Goal: Share content: Share content

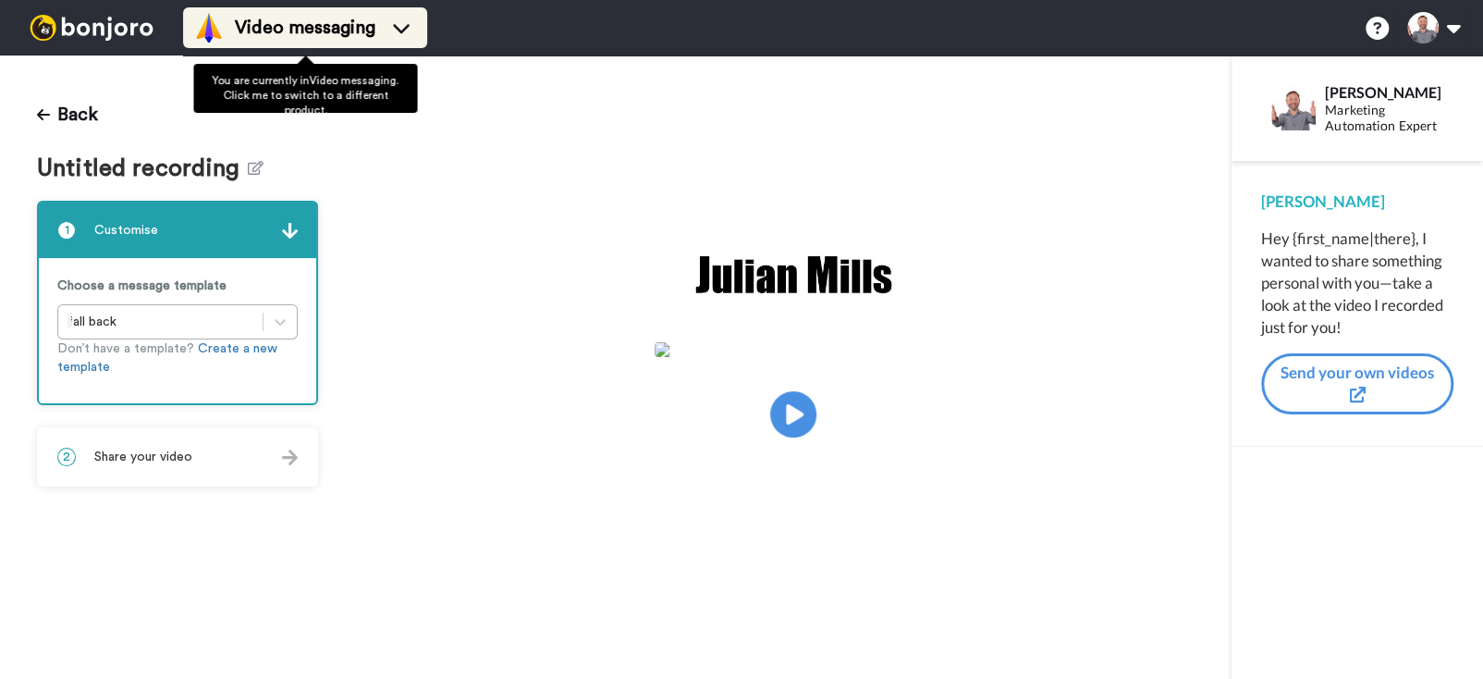
click at [268, 38] on span "Video messaging" at bounding box center [305, 28] width 141 height 26
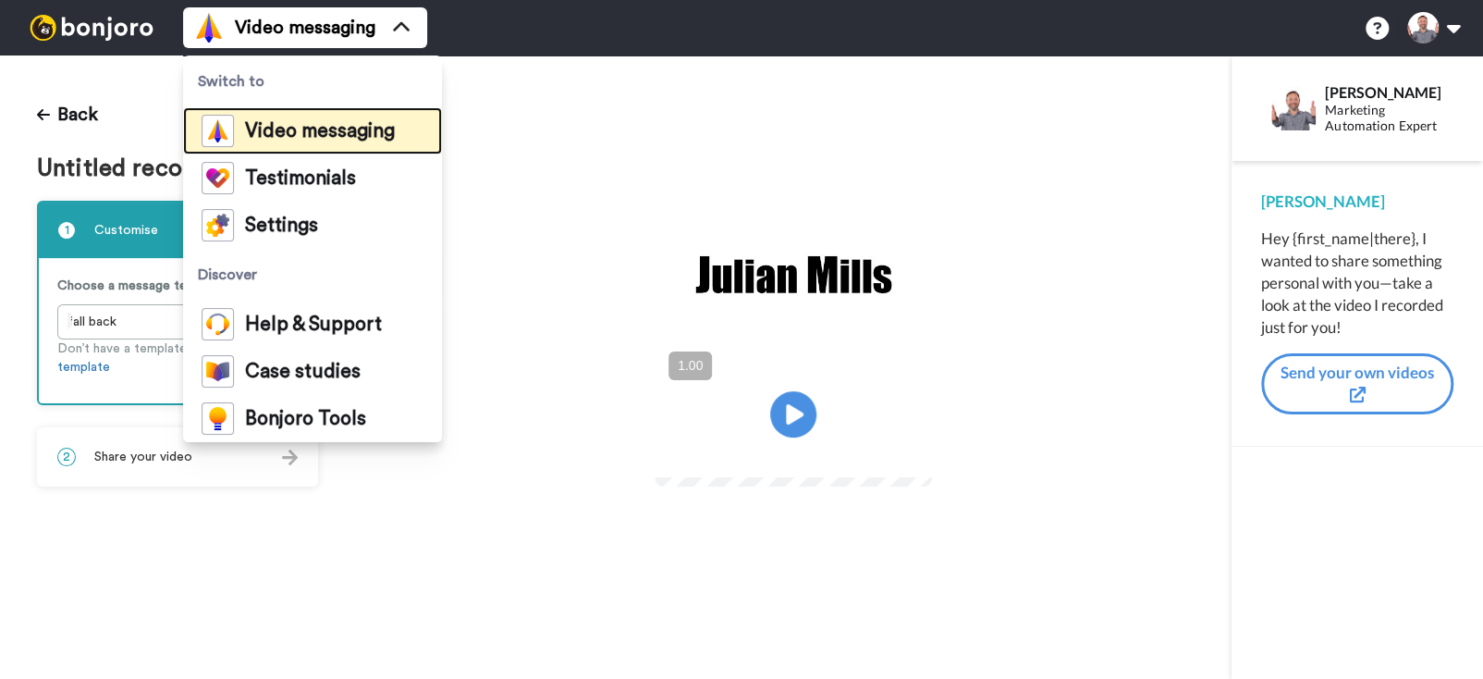
click at [281, 139] on span "Video messaging" at bounding box center [320, 131] width 150 height 18
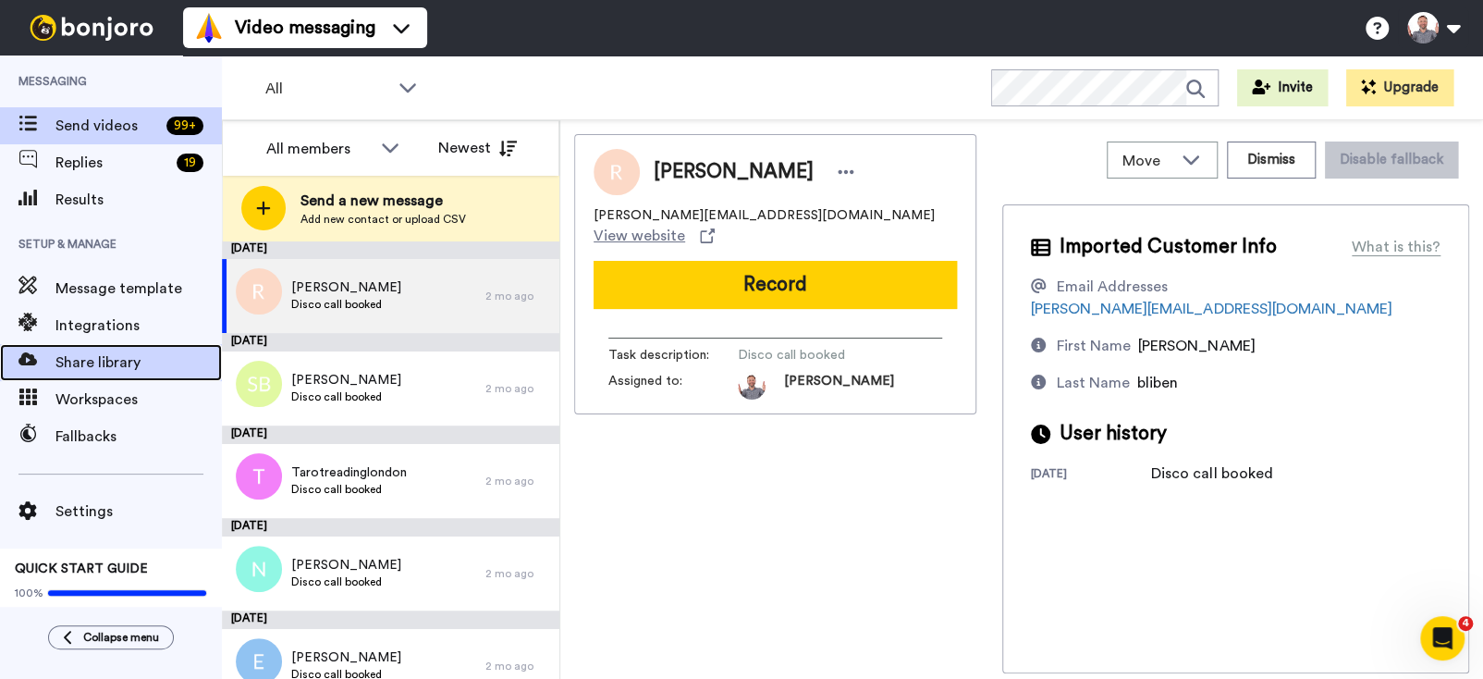
click at [121, 359] on span "Share library" at bounding box center [138, 362] width 166 height 22
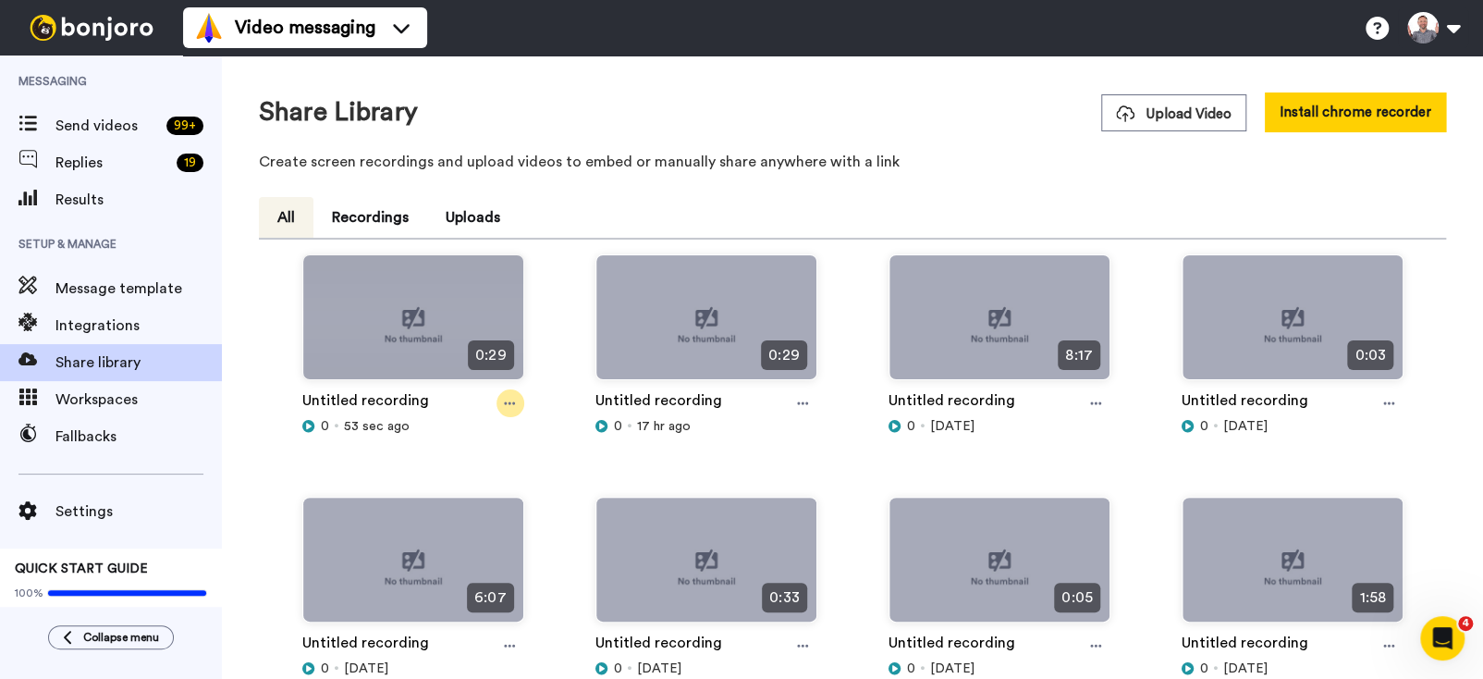
click at [504, 401] on icon at bounding box center [509, 403] width 11 height 13
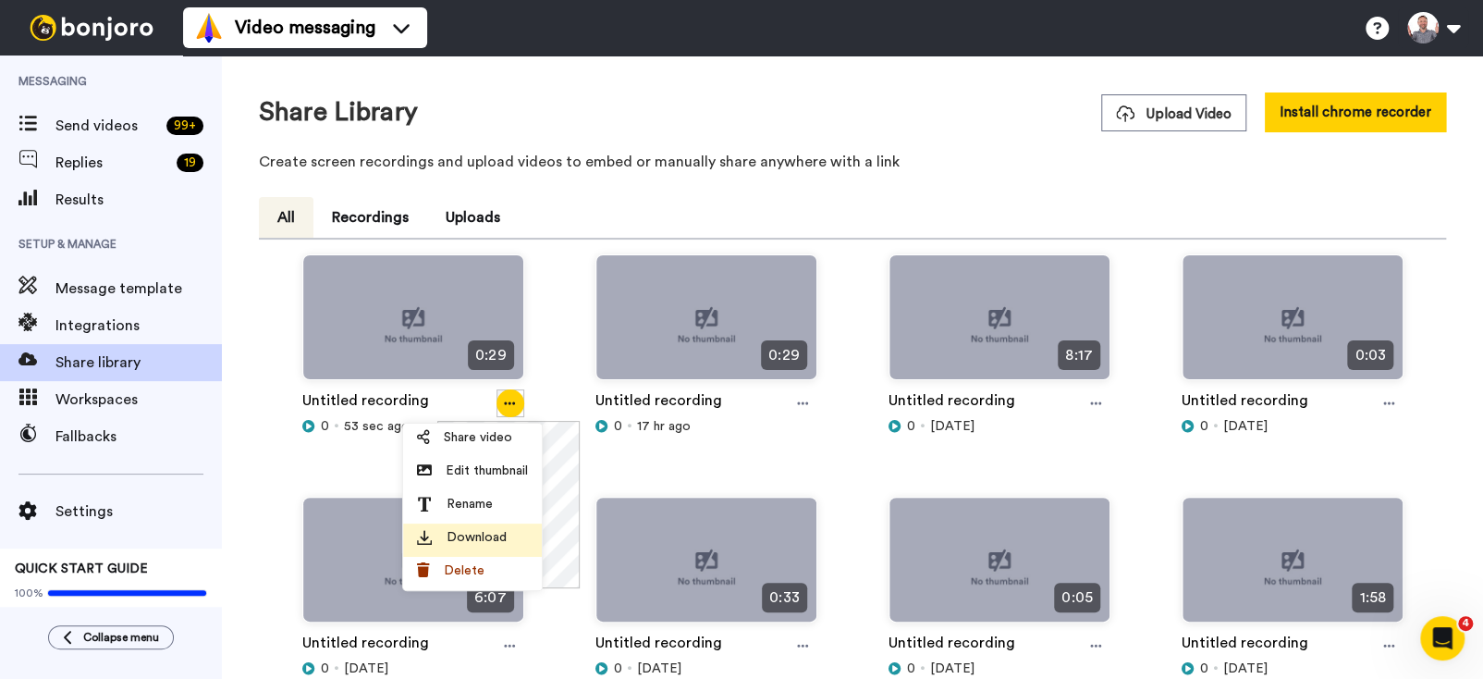
click at [489, 534] on span "Download" at bounding box center [477, 537] width 60 height 18
